Goal: Check status: Check status

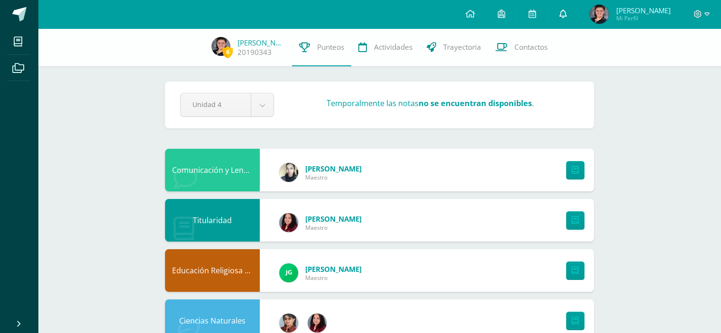
click at [562, 13] on icon at bounding box center [563, 13] width 8 height 9
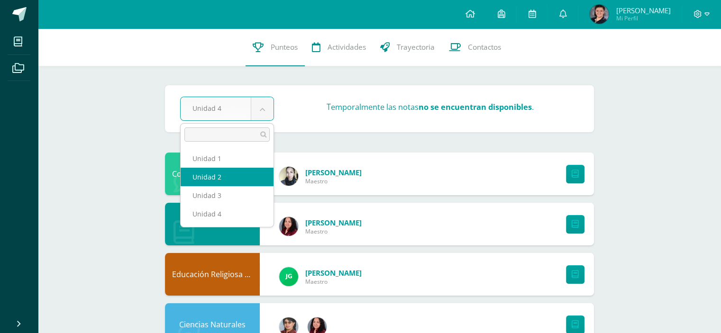
select select "Unidad 2"
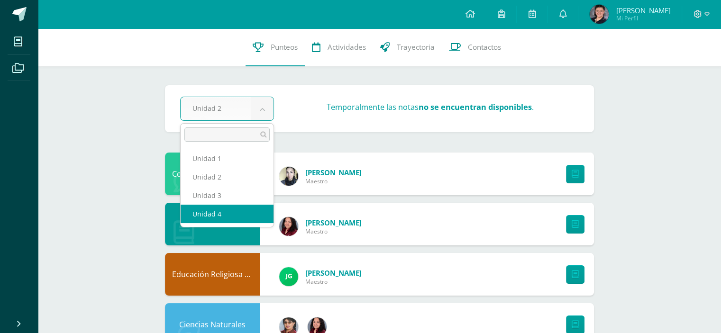
select select "Unidad 4"
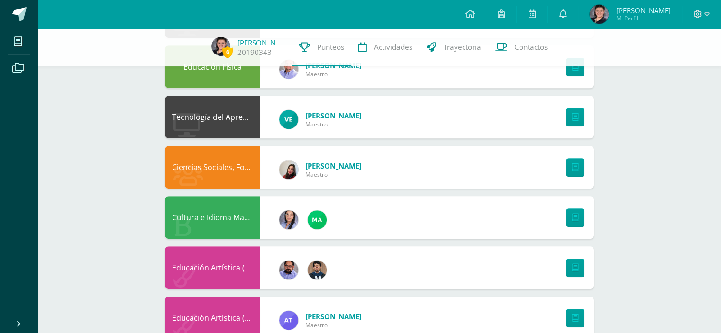
scroll to position [459, 0]
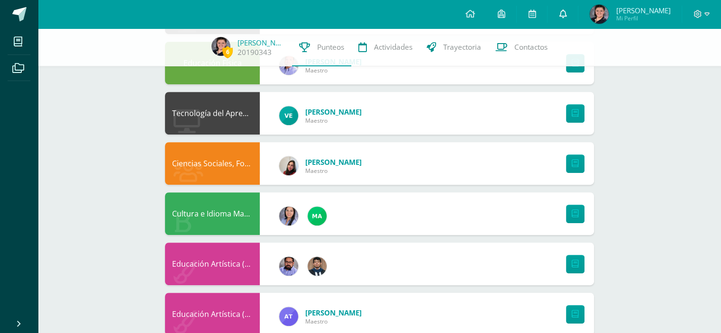
click at [562, 15] on icon at bounding box center [563, 13] width 8 height 9
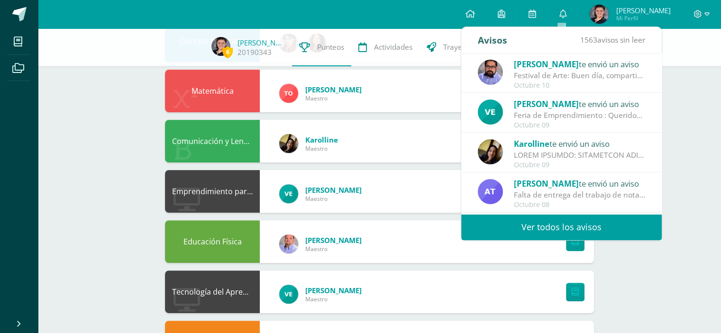
scroll to position [157, 0]
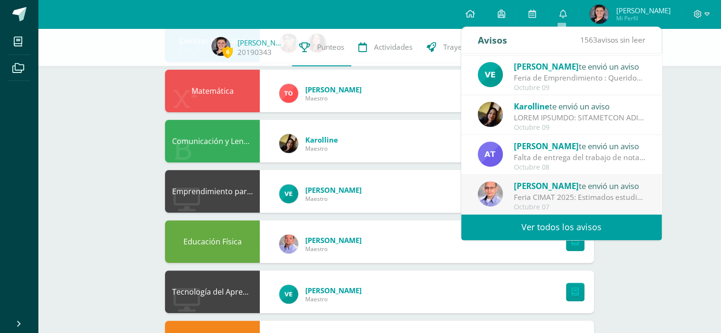
click at [567, 229] on link "Ver todos los avisos" at bounding box center [561, 227] width 200 height 26
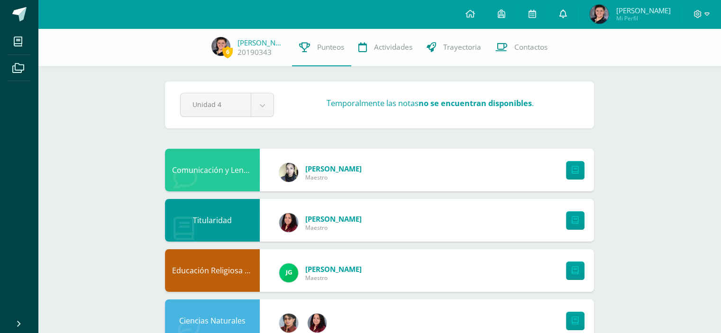
click at [560, 15] on icon at bounding box center [563, 13] width 8 height 9
